Goal: Register for event/course

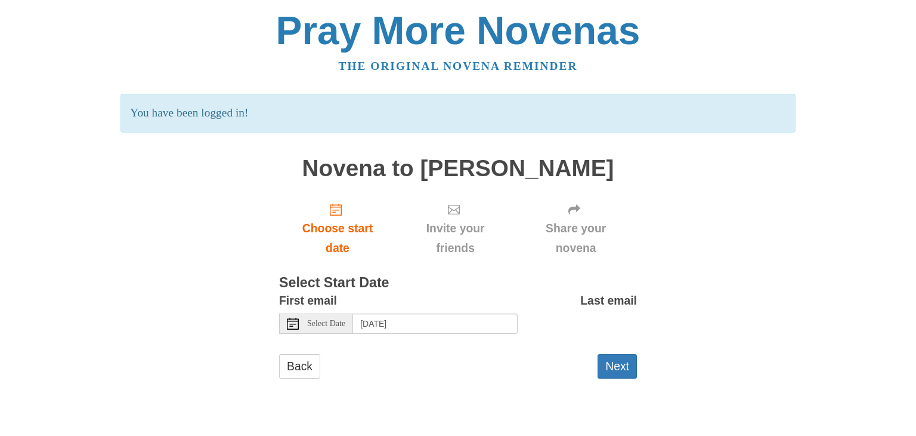
click at [326, 323] on span "Select Date" at bounding box center [326, 323] width 38 height 8
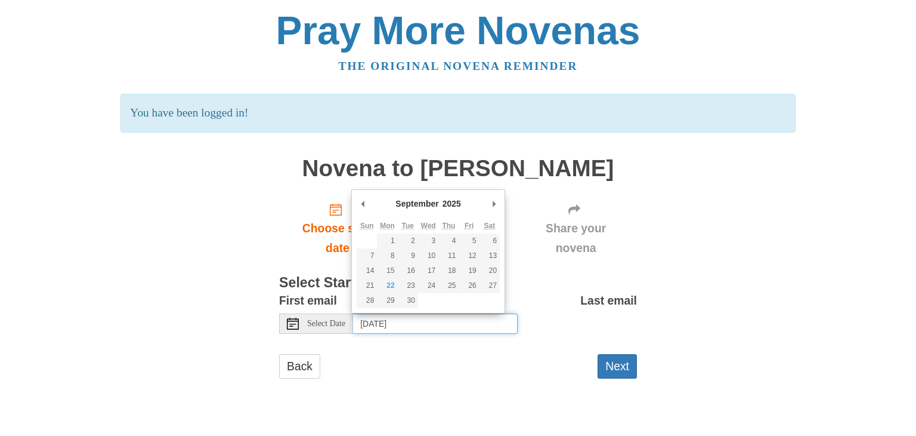
click at [418, 325] on input "[DATE]" at bounding box center [435, 323] width 165 height 20
click at [524, 306] on div "Last email" at bounding box center [577, 317] width 119 height 52
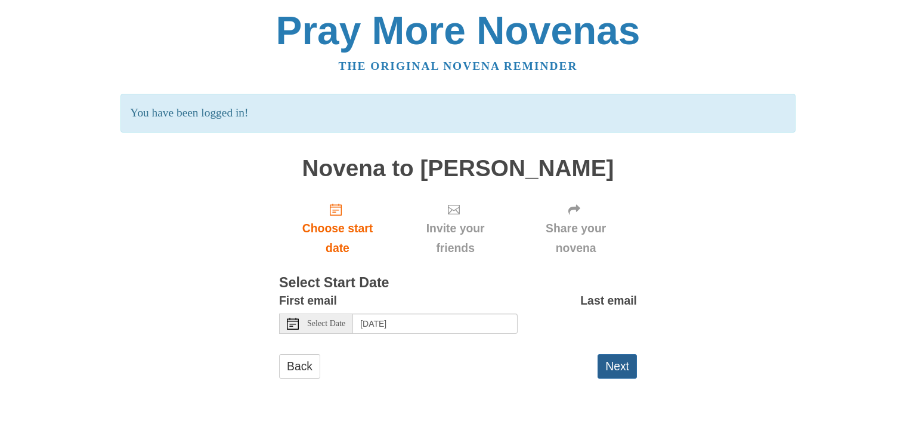
click at [613, 357] on button "Next" at bounding box center [617, 366] width 39 height 24
